Goal: Feedback & Contribution: Leave review/rating

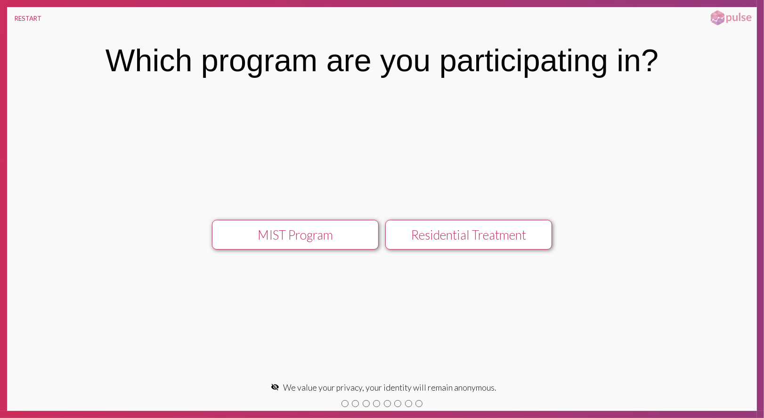
click at [422, 239] on div "Residential Treatment" at bounding box center [468, 234] width 149 height 15
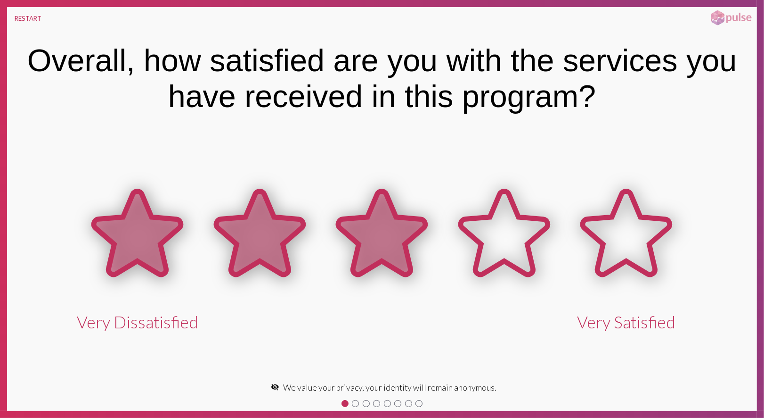
click at [394, 241] on icon at bounding box center [381, 232] width 87 height 83
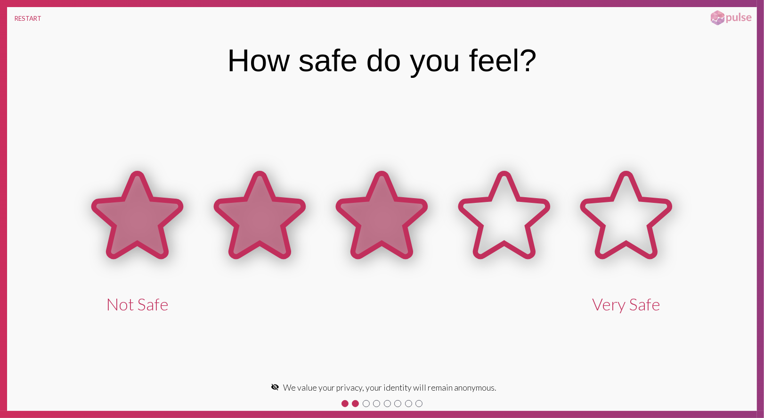
click at [394, 241] on icon at bounding box center [381, 214] width 87 height 83
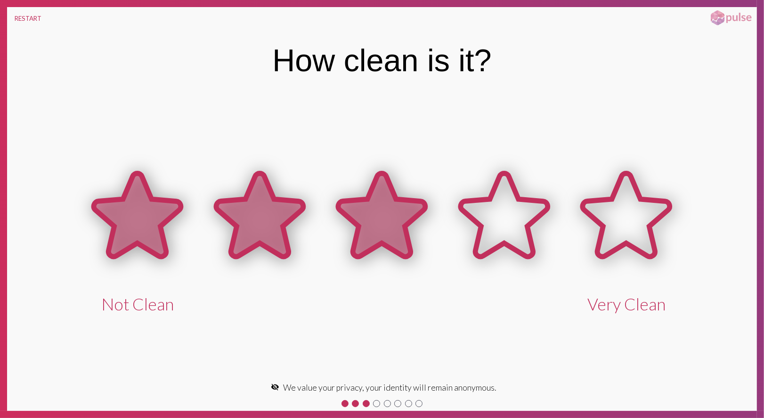
click at [394, 241] on icon at bounding box center [381, 214] width 87 height 83
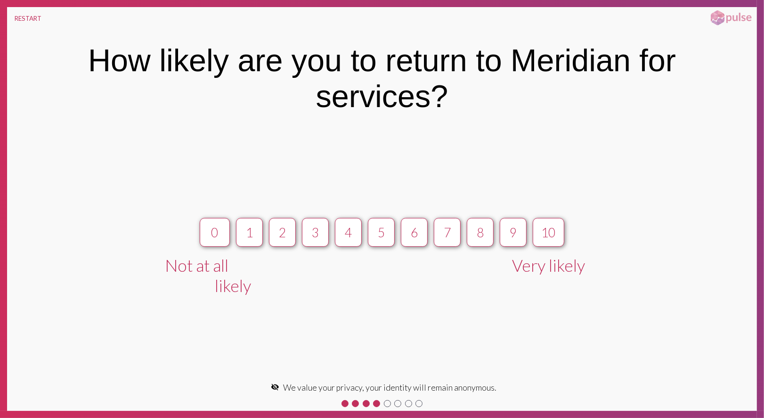
click at [394, 241] on div "5" at bounding box center [381, 253] width 33 height 86
click at [415, 238] on div "6" at bounding box center [414, 232] width 9 height 15
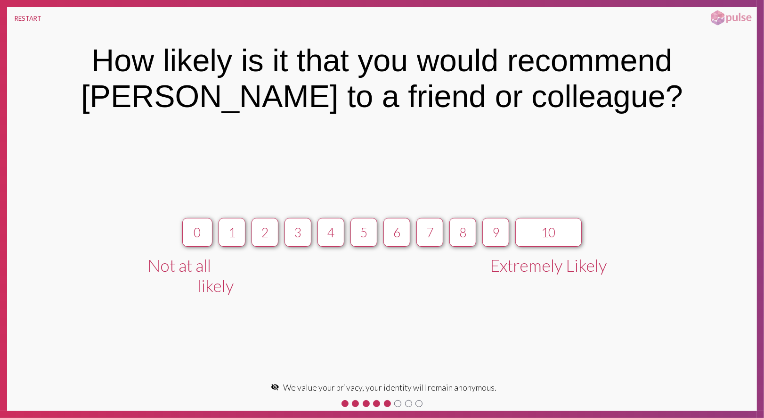
click at [417, 238] on button "7" at bounding box center [430, 232] width 27 height 29
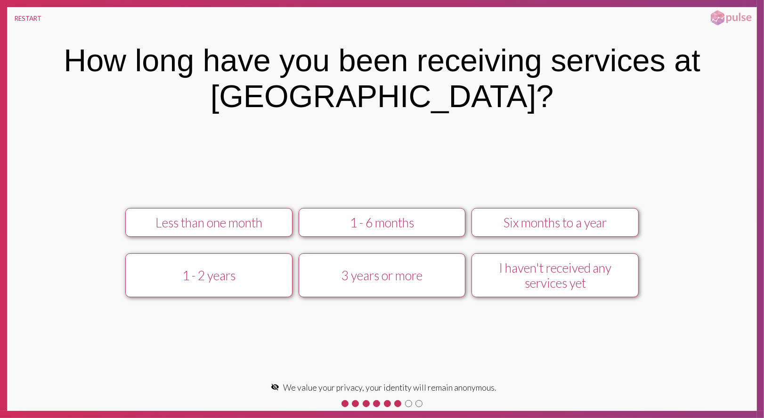
click at [414, 238] on div "Less than one month 1 - 6 months Six months to a year 1 - 2 years 3 years or mo…" at bounding box center [382, 253] width 650 height 106
click at [412, 216] on div "1 - 6 months" at bounding box center [382, 222] width 149 height 15
